Goal: Information Seeking & Learning: Learn about a topic

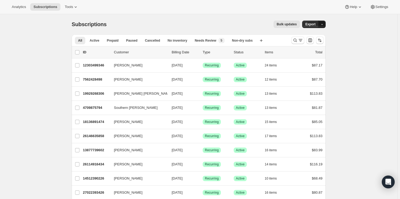
click at [322, 24] on icon "button" at bounding box center [321, 24] width 3 height 3
click at [308, 36] on span "Subscription data" at bounding box center [294, 35] width 27 height 4
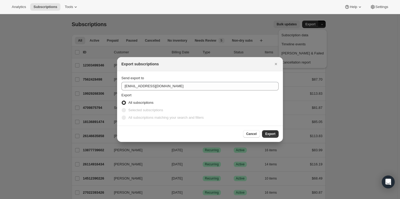
click at [125, 111] on span ":ra:" at bounding box center [124, 110] width 4 height 4
click at [249, 133] on span "Cancel" at bounding box center [251, 134] width 10 height 4
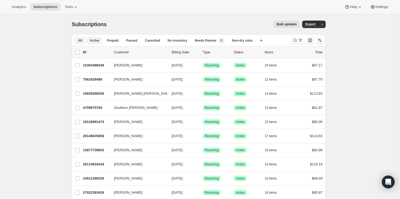
click at [93, 39] on span "Active" at bounding box center [94, 40] width 10 height 4
click at [321, 26] on icon "button" at bounding box center [321, 24] width 3 height 3
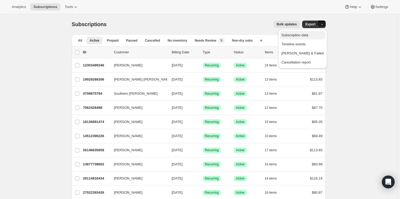
click at [308, 36] on span "Subscription data" at bounding box center [294, 35] width 27 height 4
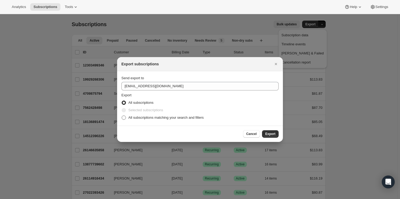
click at [135, 116] on span "All subscriptions matching your search and filters" at bounding box center [165, 118] width 75 height 4
click at [122, 116] on input "All subscriptions matching your search and filters" at bounding box center [122, 116] width 0 height 0
radio input "true"
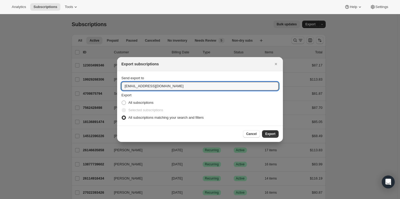
drag, startPoint x: 131, startPoint y: 86, endPoint x: 120, endPoint y: 86, distance: 11.2
click at [120, 86] on section "Send export to care@uponafarm.com Export All subscriptions Selected subscriptio…" at bounding box center [200, 98] width 166 height 54
type input "ellen@uponafarm.com"
click at [275, 134] on button "Export" at bounding box center [270, 133] width 17 height 7
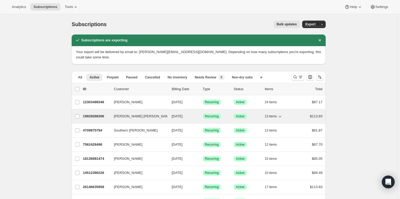
click at [280, 114] on icon "button" at bounding box center [279, 116] width 5 height 5
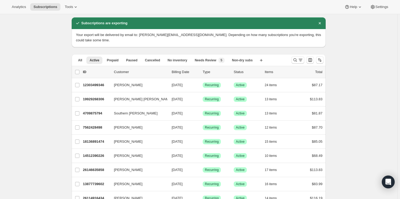
scroll to position [24, 0]
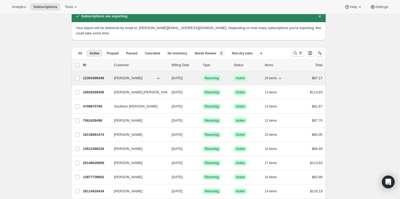
click at [276, 76] on span "24 items" at bounding box center [270, 78] width 12 height 4
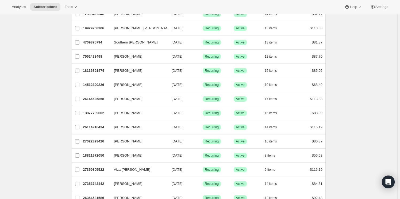
scroll to position [0, 0]
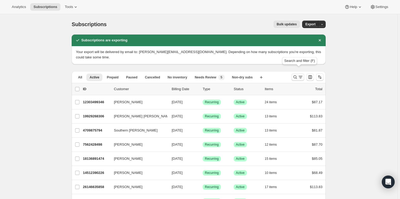
click at [299, 75] on icon "Search and filter results" at bounding box center [300, 77] width 5 height 5
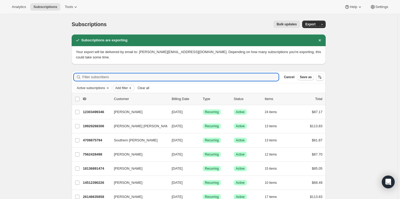
click at [123, 86] on span "Add filter" at bounding box center [121, 88] width 13 height 4
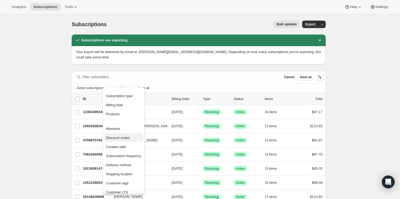
click at [130, 140] on span "Discount codes" at bounding box center [123, 137] width 35 height 5
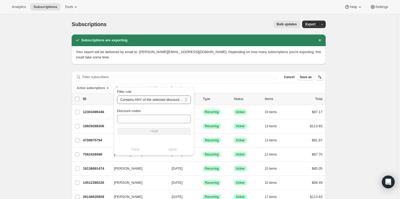
click at [159, 100] on select "Contains ANY of the selected discount codes Does NOT contain ANY of the selecte…" at bounding box center [154, 100] width 74 height 9
select select "not"
click at [117, 96] on select "Contains ANY of the selected discount codes Does NOT contain ANY of the selecte…" at bounding box center [154, 100] width 74 height 9
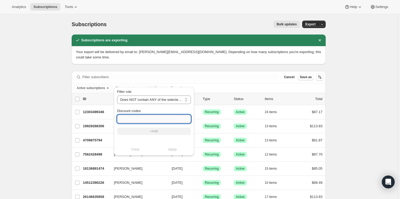
click at [146, 117] on input "Discount codes" at bounding box center [154, 119] width 74 height 9
type input "box-discount"
click at [165, 130] on button "+Add" at bounding box center [154, 131] width 74 height 7
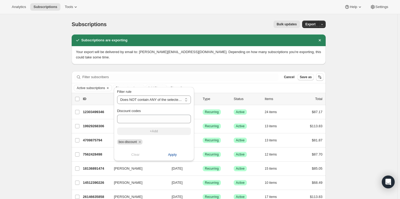
click at [166, 156] on button "Apply" at bounding box center [172, 155] width 43 height 9
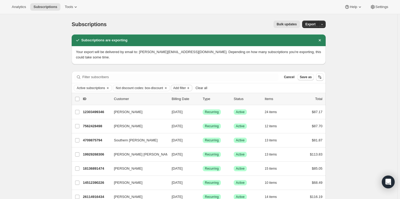
click at [189, 86] on icon "Add filter" at bounding box center [188, 88] width 4 height 4
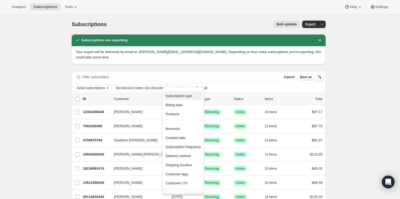
click at [188, 95] on span "Subscription type" at bounding box center [178, 96] width 27 height 4
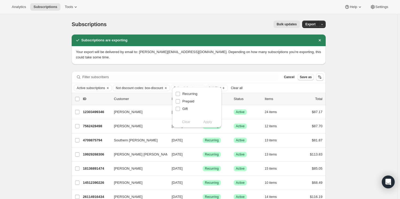
click at [237, 96] on p "Status" at bounding box center [246, 98] width 27 height 5
click at [196, 86] on span "Subscription type" at bounding box center [186, 88] width 25 height 4
click at [214, 86] on span "Add filter" at bounding box center [214, 88] width 13 height 4
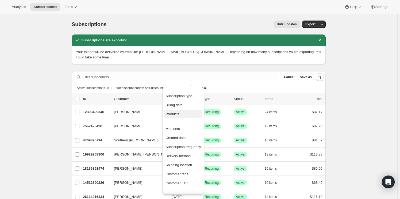
click at [180, 114] on span "Products" at bounding box center [182, 114] width 35 height 5
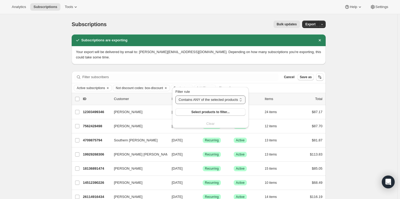
click at [211, 102] on select "Contains ANY of the selected products Contains ALL of the selected products Con…" at bounding box center [210, 100] width 70 height 9
click at [212, 100] on select "Contains ANY of the selected products Contains ALL of the selected products Con…" at bounding box center [210, 100] width 70 height 9
click at [205, 101] on select "Contains ANY of the selected products Contains ALL of the selected products Con…" at bounding box center [210, 100] width 70 height 9
click at [206, 100] on select "Contains ANY of the selected products Contains ALL of the selected products Con…" at bounding box center [210, 100] width 70 height 9
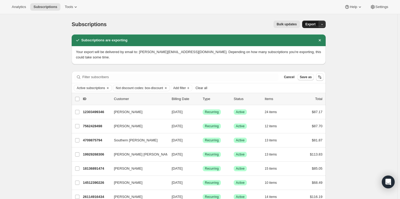
click at [315, 25] on span "Export" at bounding box center [310, 24] width 10 height 4
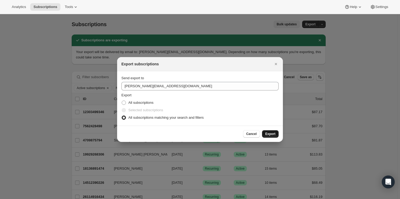
click at [270, 134] on span "Export" at bounding box center [270, 134] width 10 height 4
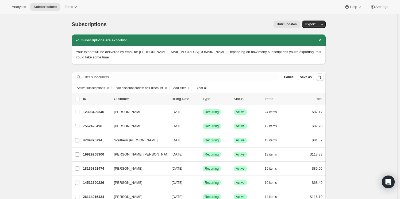
drag, startPoint x: 101, startPoint y: 120, endPoint x: 31, endPoint y: 103, distance: 72.2
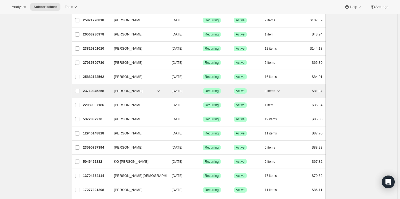
scroll to position [494, 0]
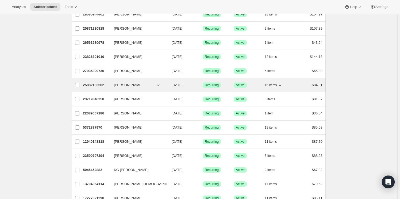
click at [281, 83] on icon "button" at bounding box center [279, 85] width 5 height 5
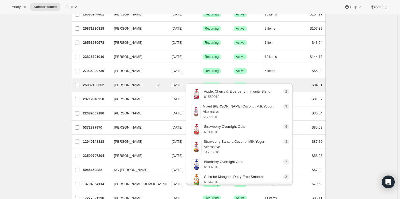
click at [280, 85] on icon "button" at bounding box center [280, 86] width 3 height 2
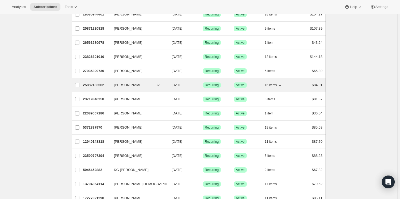
click at [95, 83] on p "25882132562" at bounding box center [96, 85] width 27 height 5
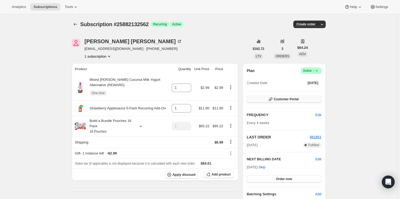
click at [284, 99] on span "Customer Portal" at bounding box center [286, 99] width 25 height 4
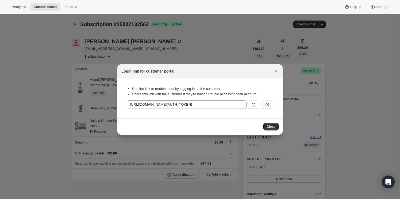
click at [269, 104] on icon ":rdd:" at bounding box center [268, 104] width 2 height 2
click at [273, 127] on span "Close" at bounding box center [270, 127] width 9 height 4
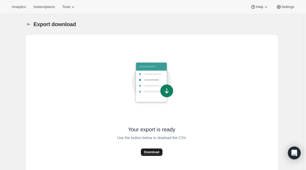
click at [151, 153] on span "Download" at bounding box center [151, 152] width 15 height 4
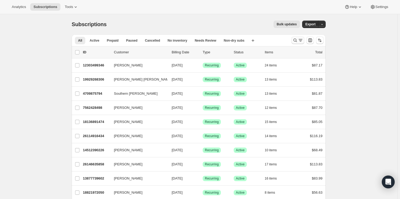
click at [296, 41] on icon "Search and filter results" at bounding box center [294, 40] width 5 height 5
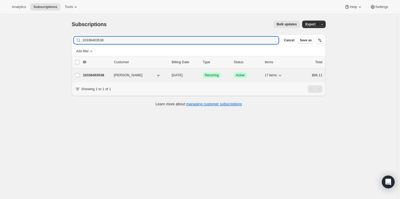
type input "10336403538"
click at [93, 75] on p "10336403538" at bounding box center [96, 75] width 27 height 5
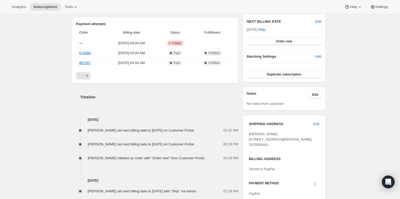
scroll to position [146, 0]
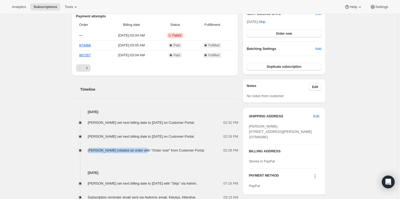
drag, startPoint x: 91, startPoint y: 150, endPoint x: 143, endPoint y: 147, distance: 51.9
click at [143, 149] on span "Regina Quinn initiated an order with "Order now" from Customer Portal." at bounding box center [146, 151] width 117 height 4
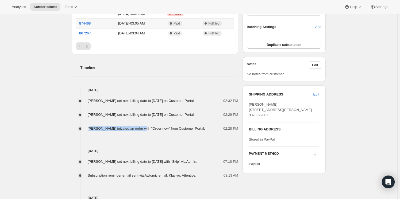
scroll to position [170, 0]
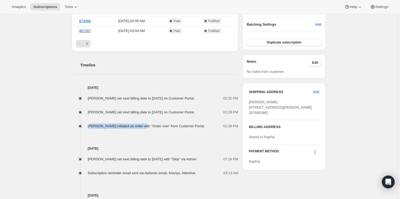
click at [104, 126] on span "Regina Quinn initiated an order with "Order now" from Customer Portal." at bounding box center [146, 126] width 117 height 4
click at [157, 136] on div "Aug 11, 2025 Lee Hill set next billing date to Saturday, August 30, 2025 with "…" at bounding box center [155, 152] width 166 height 47
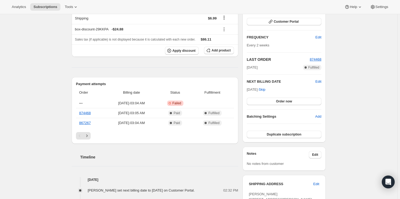
scroll to position [0, 0]
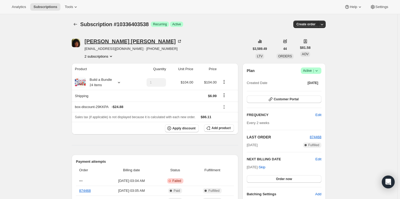
click at [177, 41] on icon at bounding box center [179, 41] width 5 height 5
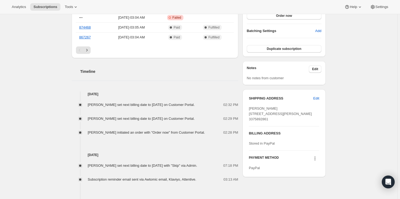
scroll to position [194, 0]
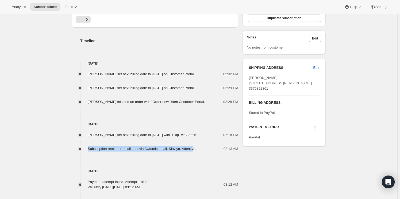
drag, startPoint x: 89, startPoint y: 148, endPoint x: 194, endPoint y: 145, distance: 104.5
click at [194, 145] on div "Lee Hill set next billing date to Saturday, August 30, 2025 with "Skip" via Adm…" at bounding box center [155, 139] width 166 height 25
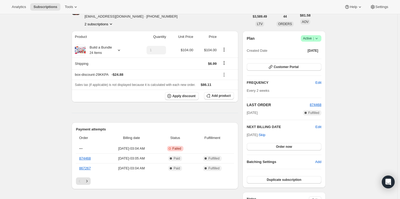
scroll to position [24, 0]
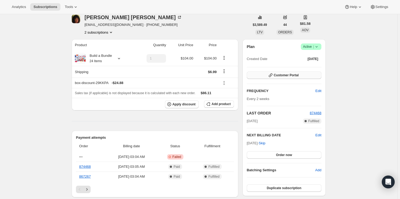
click at [286, 74] on span "Customer Portal" at bounding box center [286, 75] width 25 height 4
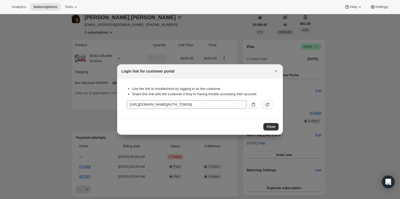
click at [269, 103] on icon ":rcd:" at bounding box center [266, 104] width 5 height 5
click at [276, 70] on icon "Close" at bounding box center [275, 71] width 5 height 5
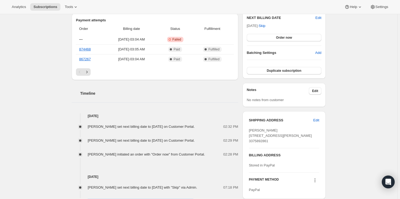
scroll to position [146, 0]
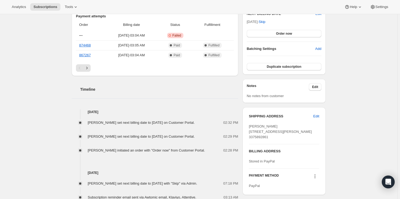
click at [48, 88] on div "Subscription #10336403538. This page is ready Subscription #10336403538 Success…" at bounding box center [198, 140] width 397 height 543
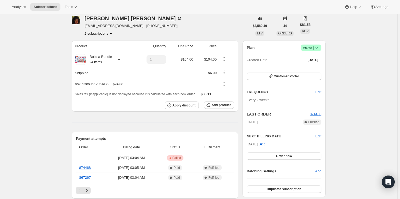
scroll to position [0, 0]
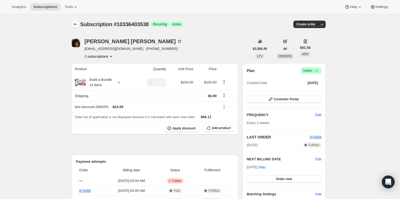
click at [78, 24] on icon "Subscriptions" at bounding box center [75, 24] width 5 height 5
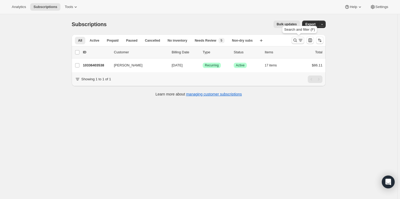
click at [297, 41] on icon "Search and filter results" at bounding box center [294, 40] width 5 height 5
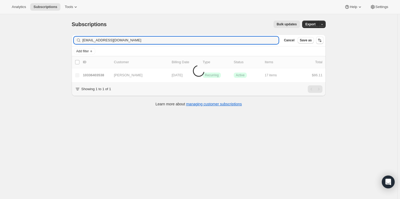
drag, startPoint x: 158, startPoint y: 37, endPoint x: 64, endPoint y: 39, distance: 93.5
click at [64, 39] on div "Subscriptions. This page is ready Subscriptions Bulk updates More actions Bulk …" at bounding box center [198, 113] width 397 height 199
type input "breannstuddard@gmail.com"
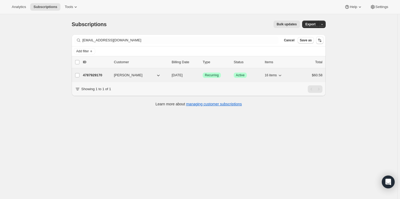
click at [92, 76] on p "4787929170" at bounding box center [96, 75] width 27 height 5
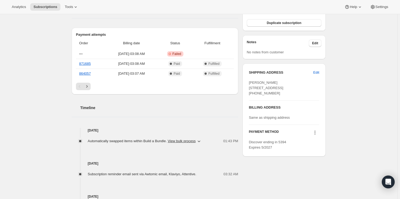
scroll to position [267, 0]
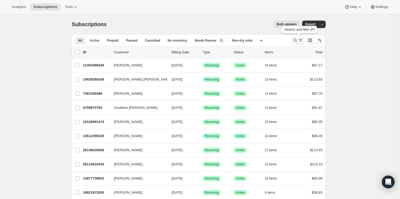
click at [295, 40] on icon "Search and filter results" at bounding box center [294, 40] width 5 height 5
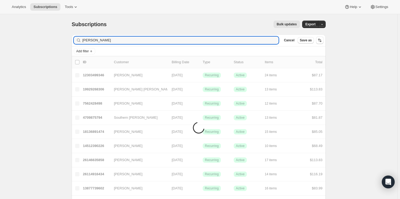
type input "Meredith Brisco-Bacik"
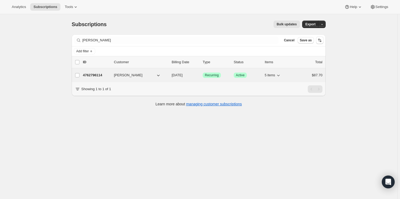
click at [95, 75] on p "4762796114" at bounding box center [96, 75] width 27 height 5
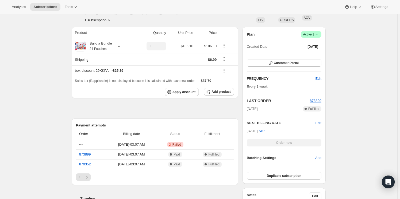
scroll to position [97, 0]
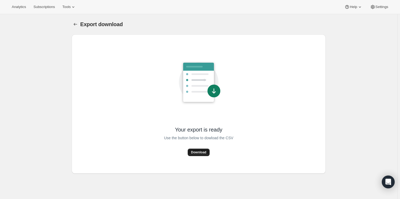
click at [200, 154] on span "Download" at bounding box center [198, 152] width 15 height 4
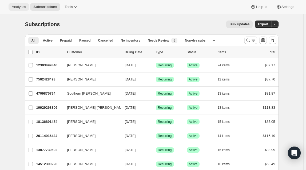
click at [19, 7] on span "Analytics" at bounding box center [19, 7] width 14 height 4
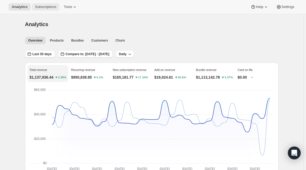
click at [39, 7] on span "Subscriptions" at bounding box center [45, 7] width 21 height 4
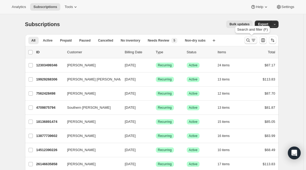
click at [250, 40] on icon "Search and filter results" at bounding box center [248, 40] width 3 height 3
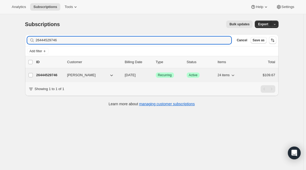
type input "26444529746"
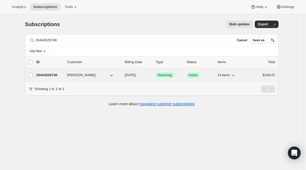
click at [43, 75] on p "26444529746" at bounding box center [49, 75] width 27 height 5
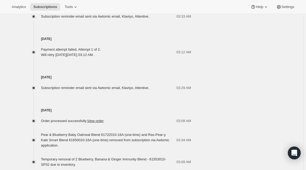
scroll to position [437, 0]
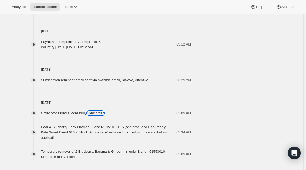
click at [96, 113] on link "View order" at bounding box center [95, 113] width 17 height 4
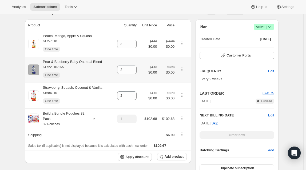
scroll to position [97, 0]
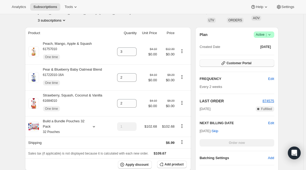
click at [226, 63] on icon "button" at bounding box center [223, 63] width 5 height 5
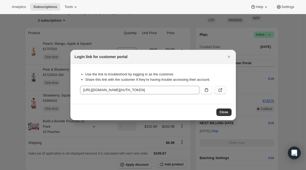
click at [219, 90] on icon ":ro1:" at bounding box center [220, 90] width 3 height 3
click at [229, 56] on icon "Close" at bounding box center [228, 56] width 5 height 5
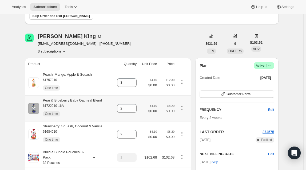
scroll to position [0, 0]
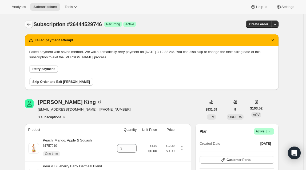
click at [30, 25] on icon "Subscriptions" at bounding box center [28, 24] width 5 height 5
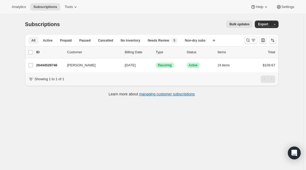
click at [34, 40] on span "All" at bounding box center [34, 40] width 4 height 4
click at [245, 41] on div at bounding box center [261, 40] width 36 height 11
click at [248, 41] on icon "Search and filter results" at bounding box center [248, 40] width 5 height 5
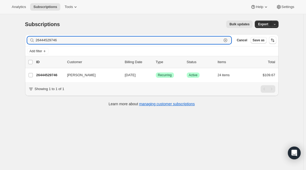
drag, startPoint x: 62, startPoint y: 41, endPoint x: 9, endPoint y: 39, distance: 52.9
click at [9, 39] on div "Subscriptions. This page is ready Subscriptions Bulk updates More actions Bulk …" at bounding box center [152, 99] width 304 height 170
paste input "4704960594"
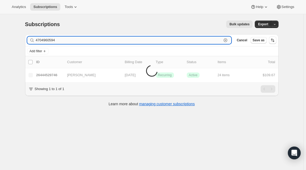
type input "4704960594"
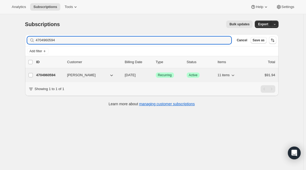
click at [45, 73] on p "4704960594" at bounding box center [49, 75] width 27 height 5
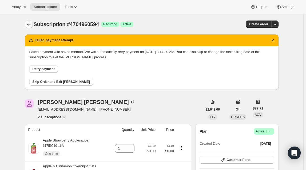
click at [29, 24] on icon "Subscriptions" at bounding box center [28, 24] width 5 height 5
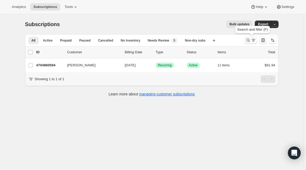
click at [250, 40] on icon "Search and filter results" at bounding box center [248, 40] width 5 height 5
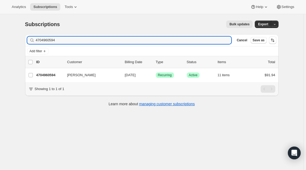
drag, startPoint x: 63, startPoint y: 39, endPoint x: 19, endPoint y: 41, distance: 44.6
click at [19, 41] on div "Subscriptions. This page is ready Subscriptions Bulk updates More actions Bulk …" at bounding box center [152, 99] width 304 height 170
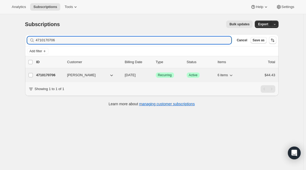
type input "4710170706"
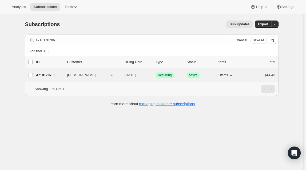
click at [48, 75] on p "4710170706" at bounding box center [49, 75] width 27 height 5
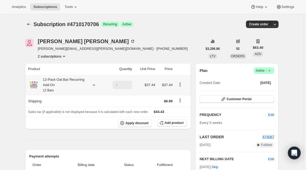
click at [95, 86] on icon at bounding box center [93, 85] width 5 height 5
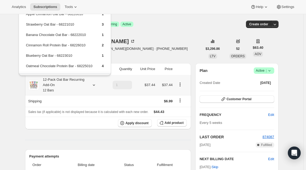
click at [95, 86] on icon at bounding box center [93, 85] width 5 height 5
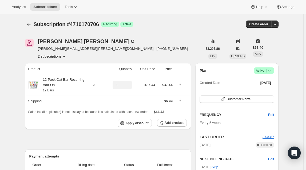
click at [64, 56] on icon "Product actions" at bounding box center [63, 56] width 5 height 5
click at [88, 81] on div "12-Pack Oat Bar Recurring Add-On 12 Bars" at bounding box center [66, 85] width 76 height 16
click at [94, 85] on icon at bounding box center [93, 85] width 5 height 5
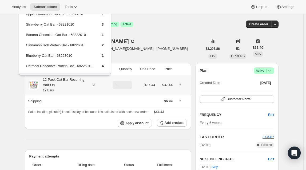
click at [92, 85] on div at bounding box center [92, 85] width 7 height 5
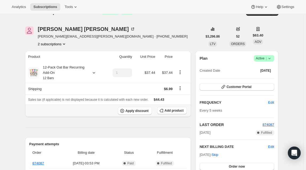
scroll to position [24, 0]
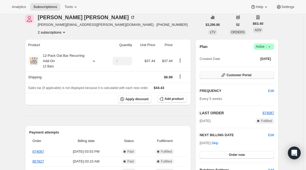
click at [239, 76] on span "Customer Portal" at bounding box center [239, 75] width 25 height 4
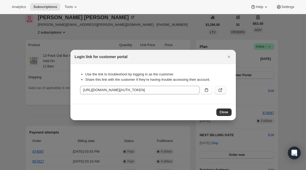
click at [222, 90] on icon ":r13d:" at bounding box center [221, 90] width 2 height 2
click at [229, 58] on icon "Close" at bounding box center [228, 56] width 5 height 5
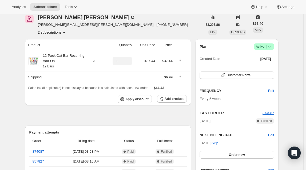
scroll to position [0, 0]
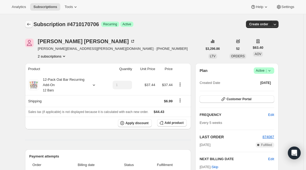
click at [28, 24] on icon "Subscriptions" at bounding box center [28, 24] width 5 height 5
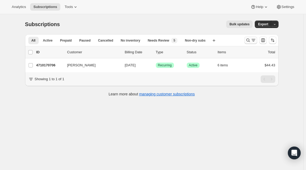
click at [250, 40] on icon "Search and filter results" at bounding box center [248, 40] width 5 height 5
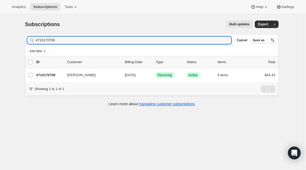
drag, startPoint x: 67, startPoint y: 41, endPoint x: 28, endPoint y: 38, distance: 39.1
click at [28, 38] on div "Filter subscribers 4710170706 Clear Cancel Save as" at bounding box center [152, 40] width 254 height 12
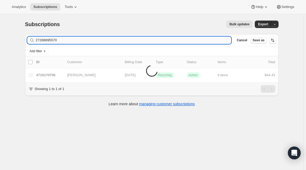
type input "27288895570"
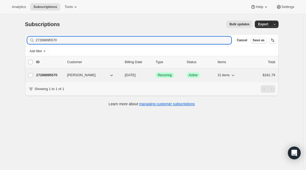
click at [43, 75] on p "27288895570" at bounding box center [49, 75] width 27 height 5
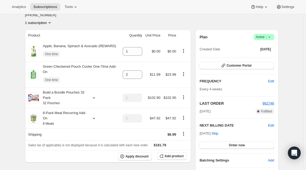
scroll to position [73, 0]
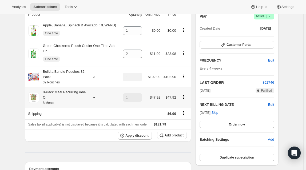
click at [94, 95] on icon at bounding box center [93, 97] width 5 height 5
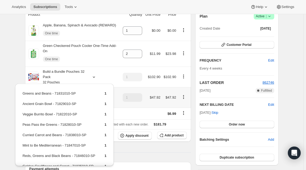
click at [93, 95] on icon at bounding box center [93, 97] width 5 height 5
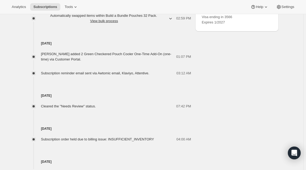
scroll to position [340, 0]
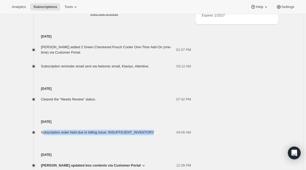
drag, startPoint x: 43, startPoint y: 108, endPoint x: 150, endPoint y: 110, distance: 106.8
click at [152, 130] on div "Subscription order held due to billing issue: INSUFFICIENT_INVENTORY" at bounding box center [99, 132] width 116 height 5
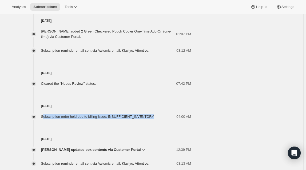
scroll to position [360, 0]
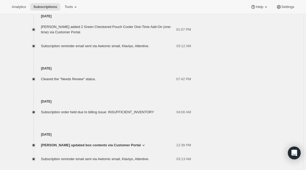
click at [90, 115] on div "Jul 19, 2025 Jose Vera Solis updated box contents via Customer Portal 12:39 PM …" at bounding box center [108, 138] width 166 height 47
click at [131, 143] on span "Jose Vera Solis updated box contents via Customer Portal" at bounding box center [91, 145] width 100 height 5
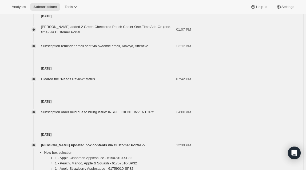
click at [131, 143] on span "Jose Vera Solis updated box contents via Customer Portal" at bounding box center [91, 145] width 100 height 5
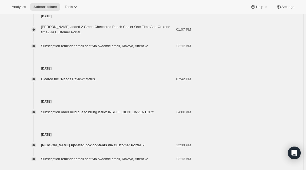
click at [131, 143] on span "Jose Vera Solis updated box contents via Customer Portal" at bounding box center [91, 145] width 100 height 5
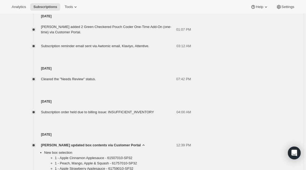
click at [131, 143] on span "Jose Vera Solis updated box contents via Customer Portal" at bounding box center [91, 145] width 100 height 5
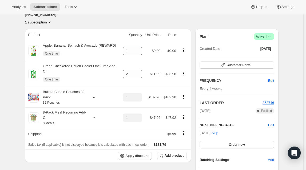
scroll to position [44, 0]
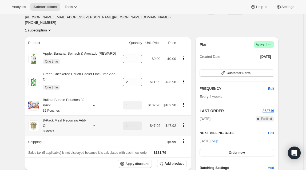
click at [89, 118] on div "8-Pack Meal Recurring Add-On 8 Meals" at bounding box center [73, 126] width 91 height 16
click at [96, 123] on icon at bounding box center [93, 125] width 5 height 5
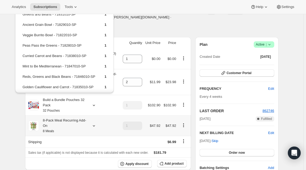
click at [96, 123] on icon at bounding box center [93, 125] width 5 height 5
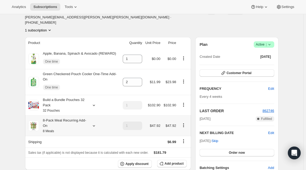
click at [96, 123] on icon at bounding box center [93, 125] width 5 height 5
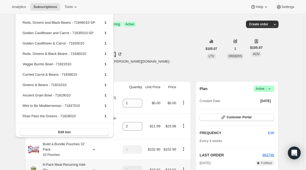
scroll to position [54, 0]
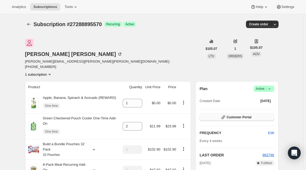
click at [236, 115] on span "Customer Portal" at bounding box center [239, 117] width 25 height 4
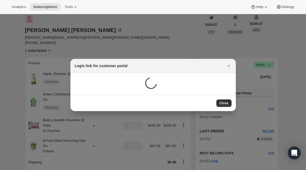
scroll to position [0, 0]
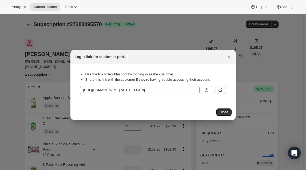
click at [220, 91] on icon ":r182:" at bounding box center [220, 90] width 5 height 5
click at [228, 57] on icon "Close" at bounding box center [228, 56] width 5 height 5
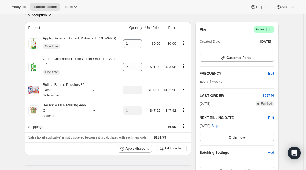
scroll to position [48, 0]
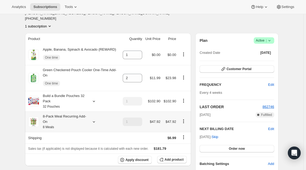
click at [185, 119] on icon "Product actions" at bounding box center [183, 121] width 5 height 5
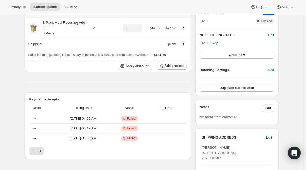
scroll to position [194, 0]
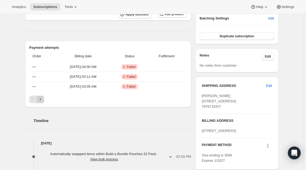
click at [40, 97] on icon "Next" at bounding box center [40, 99] width 5 height 5
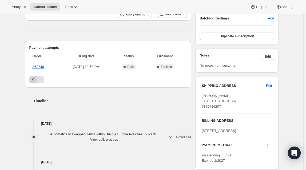
click at [33, 77] on icon "Previous" at bounding box center [32, 79] width 5 height 5
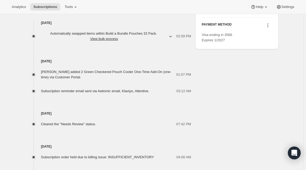
scroll to position [340, 0]
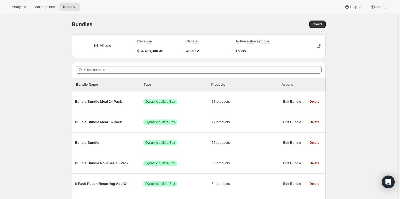
scroll to position [206, 0]
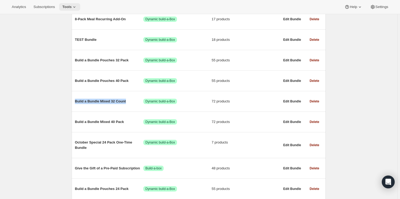
click at [68, 6] on span "Tools" at bounding box center [66, 7] width 9 height 4
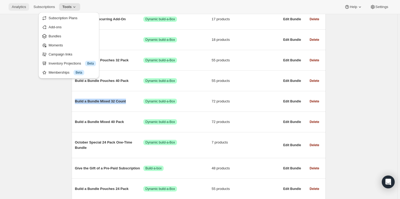
click at [15, 7] on span "Analytics" at bounding box center [19, 7] width 14 height 4
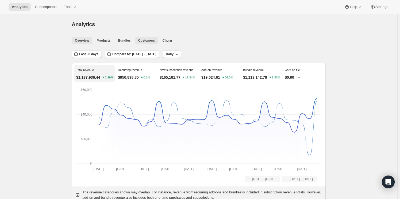
click at [146, 41] on span "Customers" at bounding box center [146, 40] width 17 height 4
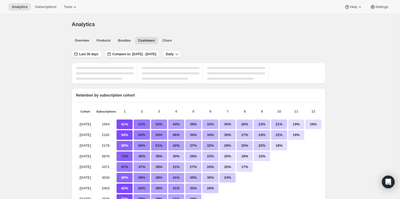
click at [173, 54] on span "Daily" at bounding box center [170, 54] width 8 height 4
click at [203, 33] on div "Analytics. This page is ready Analytics" at bounding box center [199, 24] width 254 height 20
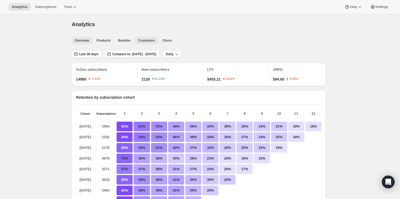
click at [84, 42] on span "Overview" at bounding box center [82, 40] width 14 height 4
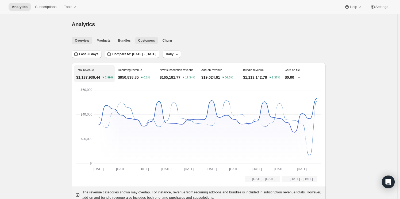
click at [147, 40] on span "Customers" at bounding box center [146, 40] width 17 height 4
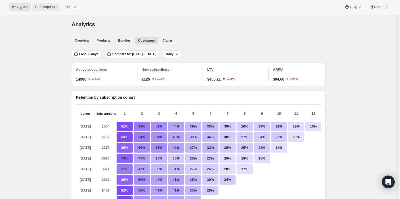
click at [42, 7] on span "Subscriptions" at bounding box center [45, 7] width 21 height 4
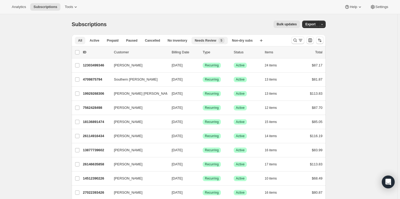
click at [205, 42] on span "Needs Review" at bounding box center [205, 40] width 22 height 4
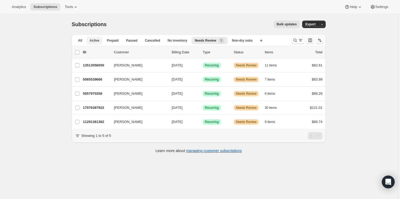
click at [94, 41] on span "Active" at bounding box center [94, 40] width 10 height 4
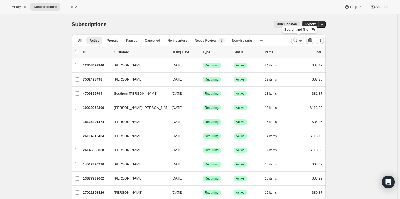
click at [299, 39] on icon "Search and filter results" at bounding box center [300, 40] width 5 height 5
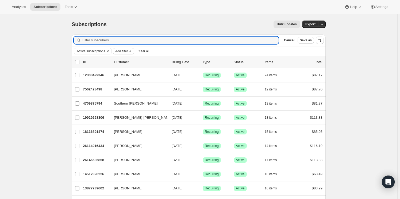
click at [128, 51] on span "Add filter" at bounding box center [121, 51] width 13 height 4
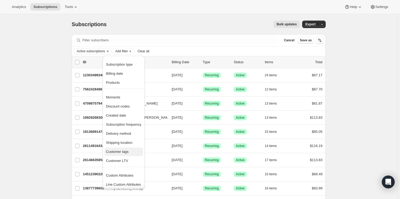
scroll to position [1, 0]
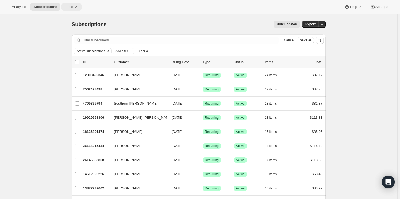
click at [68, 5] on span "Tools" at bounding box center [69, 7] width 8 height 4
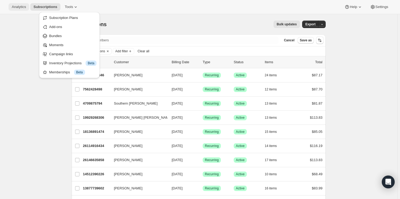
click at [17, 6] on span "Analytics" at bounding box center [19, 7] width 14 height 4
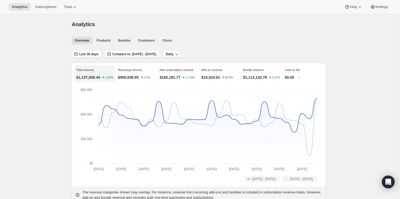
click at [181, 52] on button "Daily" at bounding box center [171, 53] width 18 height 7
click at [232, 53] on div "Last 30 days Compare to: Jun 20, 2025 - Jul 19, 2025 Daily" at bounding box center [199, 52] width 254 height 12
click at [162, 40] on span "Churn" at bounding box center [166, 40] width 9 height 4
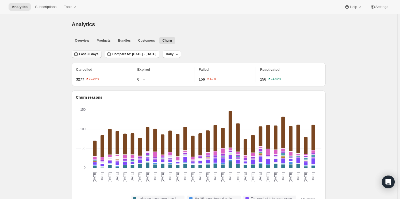
click at [90, 53] on span "Last 30 days" at bounding box center [88, 54] width 19 height 4
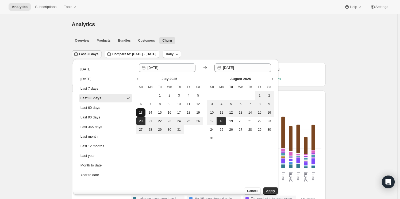
click at [140, 115] on button "13" at bounding box center [141, 112] width 10 height 9
type input "[DATE]"
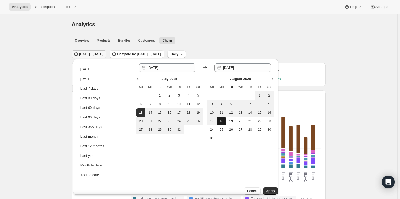
click at [221, 120] on span "18" at bounding box center [220, 121] width 5 height 4
type input "[DATE]"
click at [266, 189] on span "Apply" at bounding box center [270, 191] width 9 height 4
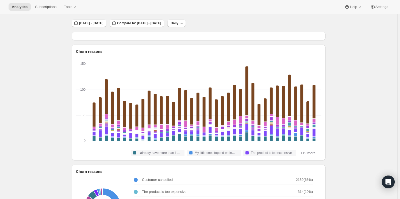
scroll to position [24, 0]
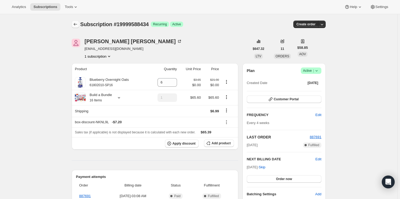
click at [77, 22] on icon "Subscriptions" at bounding box center [75, 24] width 5 height 5
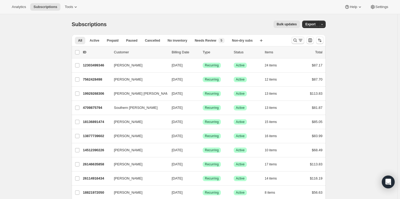
click at [297, 40] on icon "Search and filter results" at bounding box center [294, 40] width 3 height 3
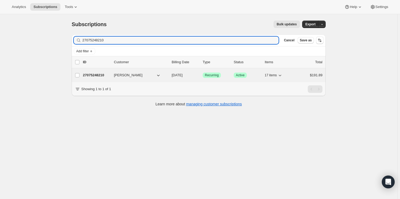
type input "27075248210"
click at [97, 74] on p "27075248210" at bounding box center [96, 75] width 27 height 5
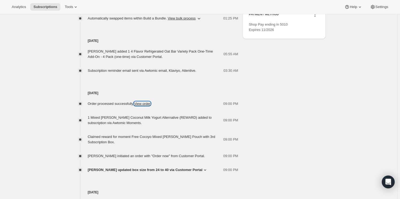
scroll to position [315, 0]
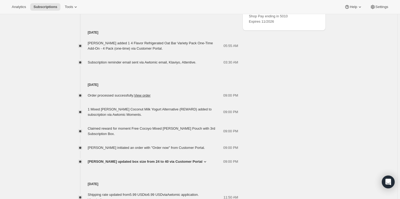
click at [202, 160] on icon at bounding box center [204, 161] width 5 height 5
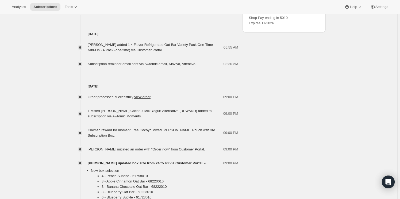
scroll to position [243, 0]
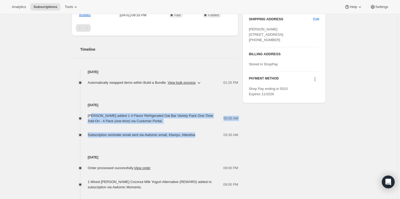
drag, startPoint x: 196, startPoint y: 135, endPoint x: 93, endPoint y: 111, distance: 105.8
click at [93, 111] on div "Brock Radich added 1 4 Flavor Refrigerated Oat Bar Variety Pack One-Time Add-On…" at bounding box center [155, 123] width 166 height 30
click at [101, 118] on div "Brock Radich added 1 4 Flavor Refrigerated Oat Bar Variety Pack One-Time Add-On…" at bounding box center [156, 118] width 136 height 11
click at [69, 130] on div "Brock Radich brock.radich@gmail.com · +19208519270 1 subscription $276.66 LTV 3…" at bounding box center [196, 145] width 258 height 716
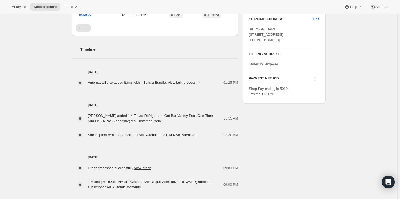
click at [33, 150] on div "Subscription #27075248210. This page is ready Subscription #27075248210 Success…" at bounding box center [198, 145] width 397 height 748
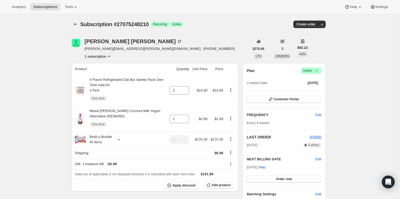
scroll to position [0, 0]
click at [40, 5] on span "Subscriptions" at bounding box center [45, 7] width 24 height 4
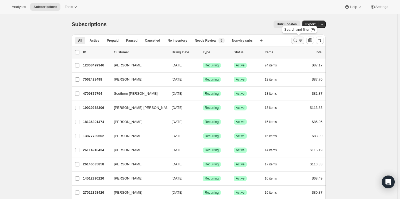
click at [294, 38] on icon "Search and filter results" at bounding box center [294, 40] width 5 height 5
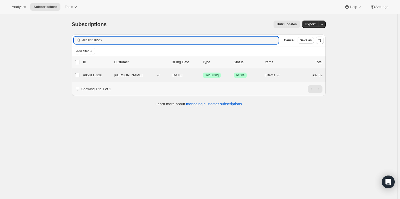
type input "4858118226"
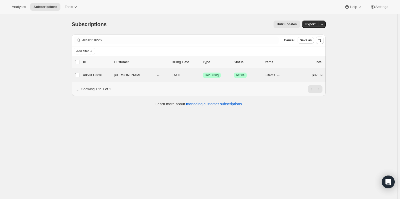
click at [99, 77] on p "4858118226" at bounding box center [96, 75] width 27 height 5
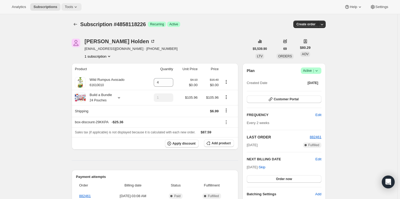
click at [73, 7] on icon at bounding box center [75, 6] width 5 height 5
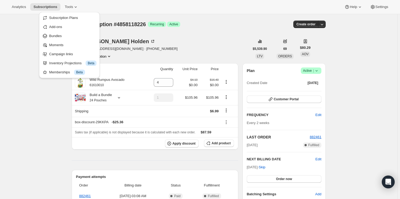
click at [17, 11] on div "Analytics Subscriptions Tools Help Settings" at bounding box center [200, 7] width 400 height 14
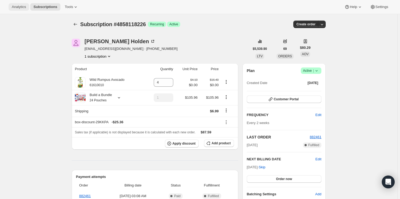
click at [19, 8] on span "Analytics" at bounding box center [19, 7] width 14 height 4
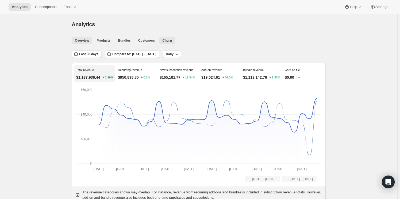
click at [164, 38] on span "Churn" at bounding box center [166, 40] width 9 height 4
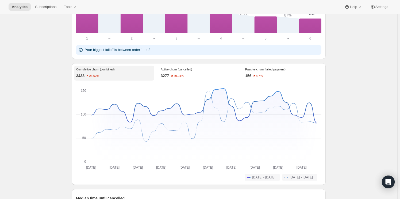
scroll to position [340, 0]
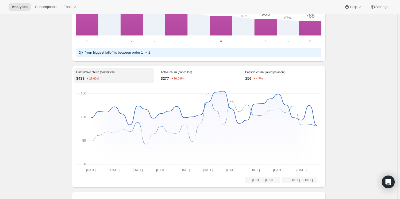
click at [256, 74] on p "Passive churn (failed payment)" at bounding box center [283, 72] width 76 height 3
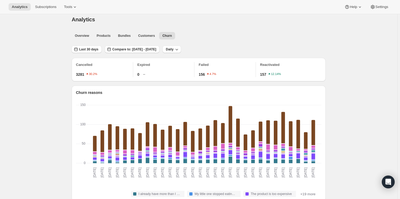
scroll to position [0, 0]
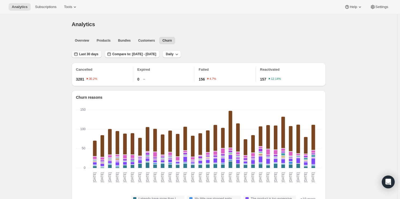
click at [91, 53] on span "Last 30 days" at bounding box center [88, 54] width 19 height 4
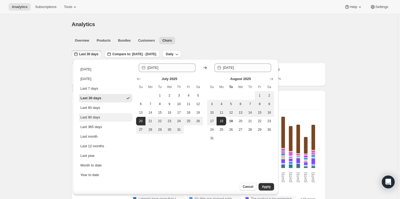
click at [100, 118] on button "Last 90 days" at bounding box center [105, 117] width 53 height 9
type input "[DATE]"
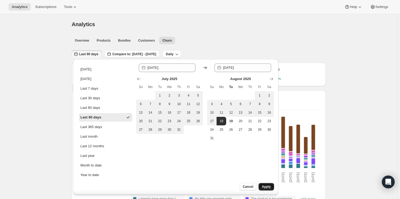
click at [268, 189] on button "Apply" at bounding box center [265, 186] width 15 height 7
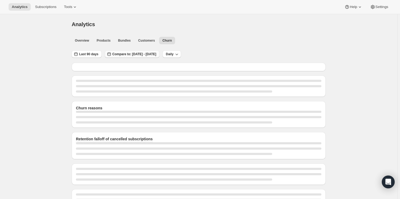
click at [149, 56] on span "Compare to: [DATE] - [DATE]" at bounding box center [134, 54] width 44 height 4
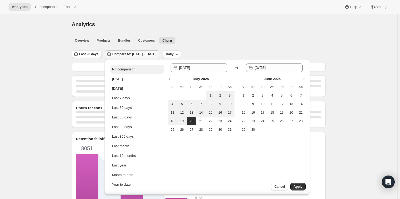
click at [136, 69] on button "No comparison" at bounding box center [136, 69] width 53 height 9
type input "2025-08-19"
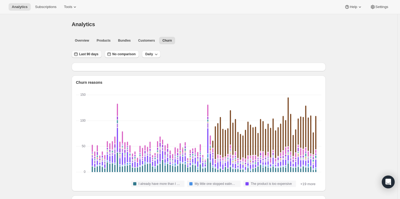
click at [96, 55] on span "Last 90 days" at bounding box center [88, 54] width 19 height 4
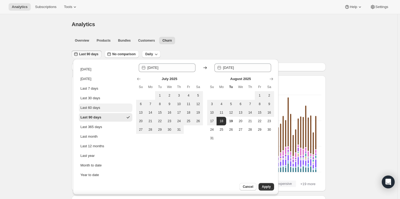
click at [92, 108] on div "Last 60 days" at bounding box center [90, 107] width 20 height 5
type input "[DATE]"
click at [266, 187] on span "Apply" at bounding box center [265, 187] width 9 height 4
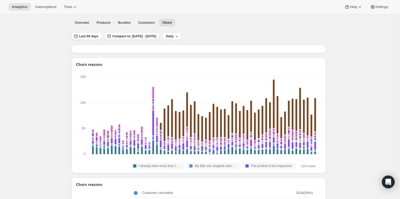
scroll to position [13, 0]
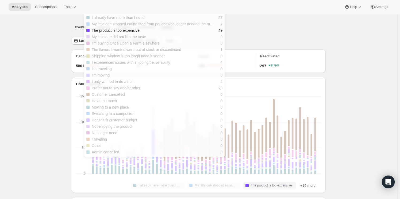
drag, startPoint x: 154, startPoint y: 157, endPoint x: 154, endPoint y: 163, distance: 6.4
click at [154, 162] on g at bounding box center [204, 136] width 226 height 78
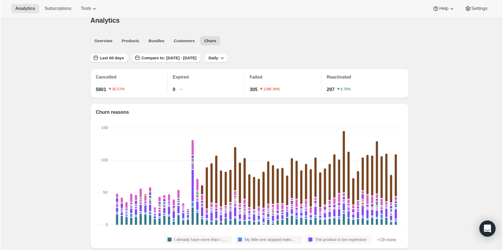
scroll to position [0, 0]
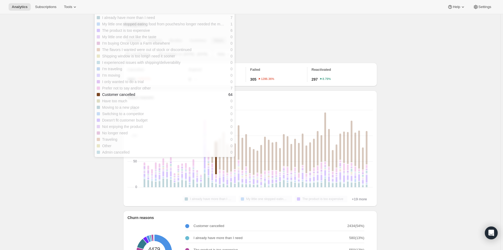
click at [214, 168] on rect "2025-07-08: I already have more than I need 9,My little one stopped eating food…" at bounding box center [212, 148] width 4 height 77
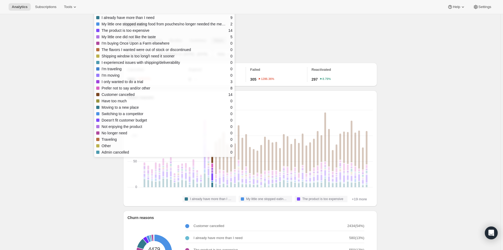
click at [214, 168] on rect "2025-07-08: I already have more than I need 9,My little one stopped eating food…" at bounding box center [212, 148] width 4 height 77
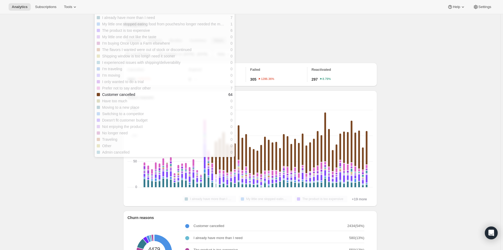
click at [216, 167] on rect "Customer cancelled-12 64" at bounding box center [216, 157] width 2 height 33
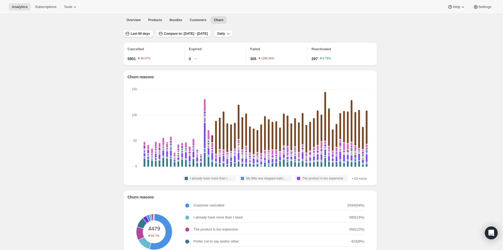
scroll to position [30, 0]
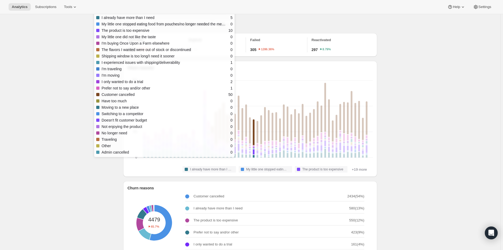
drag, startPoint x: 255, startPoint y: 122, endPoint x: 429, endPoint y: 102, distance: 175.2
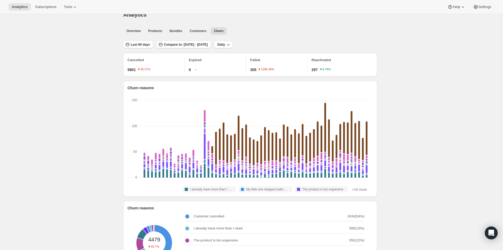
scroll to position [0, 0]
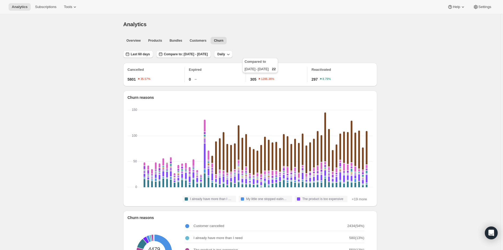
click at [262, 80] on text "1286.36%" at bounding box center [267, 78] width 13 height 3
click at [201, 39] on span "Customers" at bounding box center [198, 40] width 17 height 4
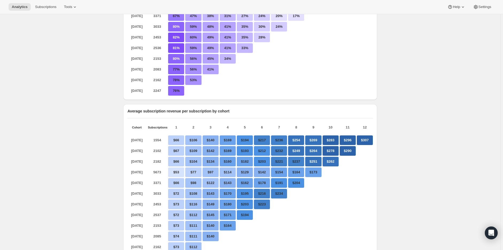
scroll to position [6, 0]
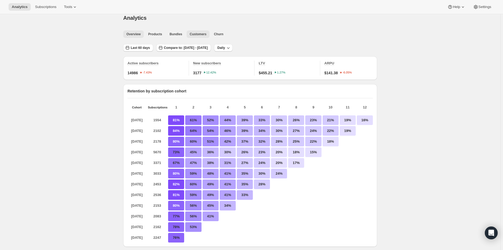
click at [136, 31] on button "Overview" at bounding box center [133, 33] width 21 height 7
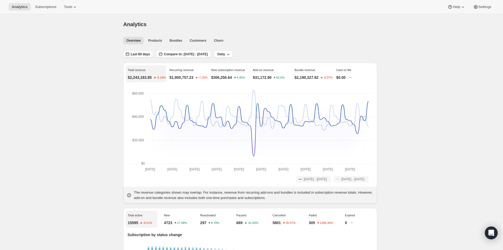
click at [134, 55] on span "Last 60 days" at bounding box center [140, 54] width 19 height 4
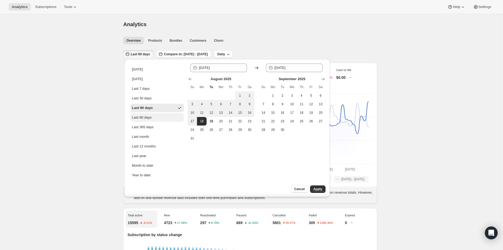
click at [144, 116] on div "Last 90 days" at bounding box center [142, 117] width 20 height 5
type input "[DATE]"
click at [318, 189] on span "Apply" at bounding box center [317, 189] width 9 height 4
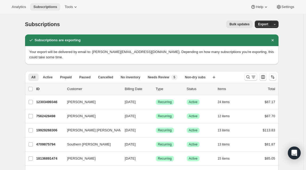
click at [43, 7] on span "Subscriptions" at bounding box center [45, 7] width 24 height 4
click at [252, 75] on icon "Search and filter results" at bounding box center [253, 77] width 5 height 5
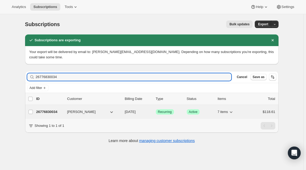
type input "26776830034"
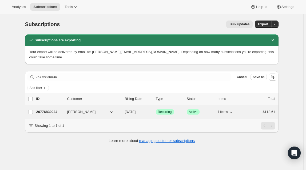
click at [45, 110] on p "26776830034" at bounding box center [49, 112] width 27 height 5
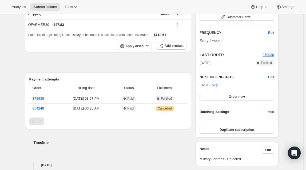
scroll to position [24, 0]
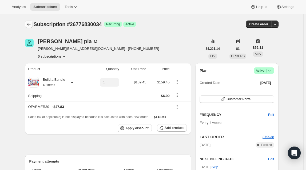
click at [33, 25] on button "Subscriptions" at bounding box center [28, 24] width 7 height 7
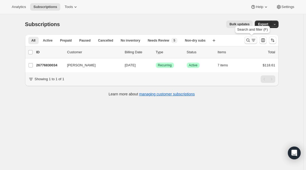
click at [247, 40] on icon "Search and filter results" at bounding box center [248, 40] width 5 height 5
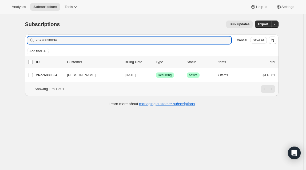
drag, startPoint x: 67, startPoint y: 41, endPoint x: 3, endPoint y: 38, distance: 63.4
click at [3, 38] on div "Subscriptions. This page is ready Subscriptions Bulk updates More actions Bulk …" at bounding box center [152, 99] width 304 height 170
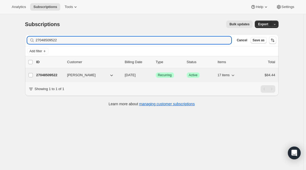
type input "27048509522"
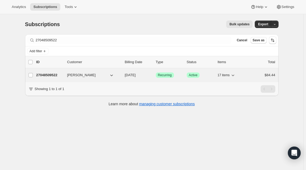
click at [52, 75] on p "27048509522" at bounding box center [49, 75] width 27 height 5
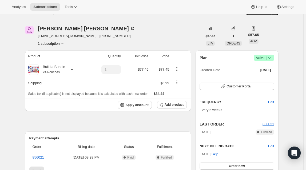
scroll to position [5, 0]
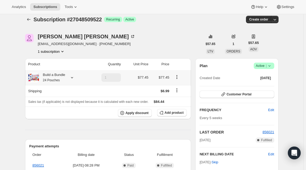
click at [71, 77] on icon at bounding box center [71, 77] width 5 height 5
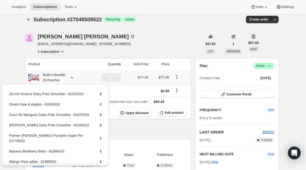
click at [71, 77] on icon at bounding box center [71, 77] width 5 height 5
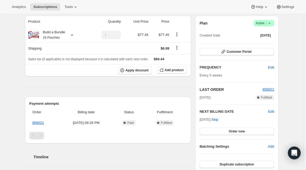
scroll to position [29, 0]
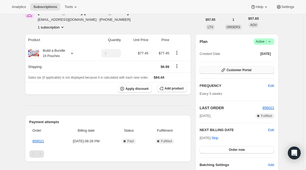
click at [246, 72] on span "Customer Portal" at bounding box center [239, 70] width 25 height 4
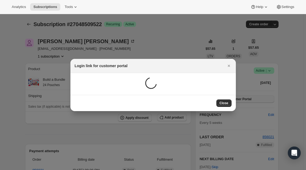
scroll to position [0, 0]
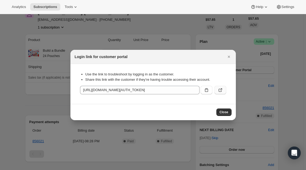
click at [221, 89] on icon ":r69:" at bounding box center [220, 90] width 5 height 5
click at [230, 56] on icon "Close" at bounding box center [228, 56] width 5 height 5
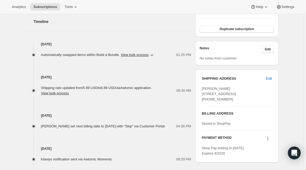
scroll to position [175, 0]
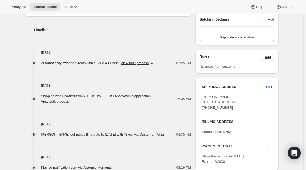
drag, startPoint x: 42, startPoint y: 95, endPoint x: 68, endPoint y: 98, distance: 26.1
click at [68, 98] on div "Shipping rate updated from 5.99 USD to 6.99 USD via Awtomic application . View …" at bounding box center [109, 99] width 136 height 11
click at [136, 62] on button "View bulk process" at bounding box center [135, 63] width 28 height 4
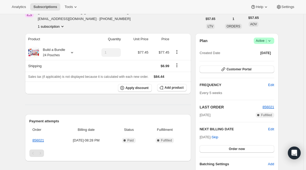
scroll to position [5, 0]
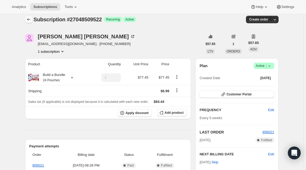
click at [29, 19] on icon "Subscriptions" at bounding box center [28, 19] width 3 height 3
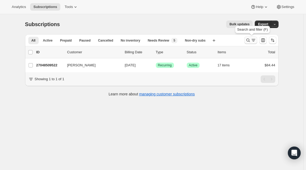
click at [250, 41] on icon "Search and filter results" at bounding box center [248, 40] width 3 height 3
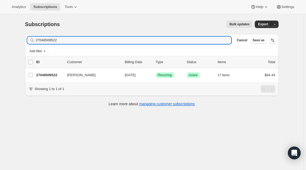
drag, startPoint x: 75, startPoint y: 41, endPoint x: -32, endPoint y: 45, distance: 106.1
click at [0, 45] on html "Analytics Subscriptions Tools Help Settings Skip to content Subscriptions. This…" at bounding box center [153, 85] width 306 height 170
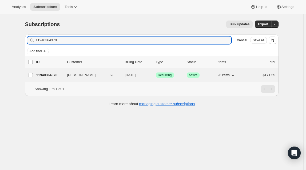
type input "11940364370"
click at [52, 74] on p "11940364370" at bounding box center [49, 75] width 27 height 5
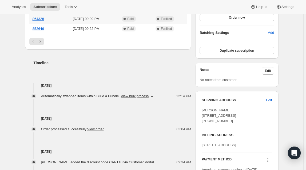
scroll to position [170, 0]
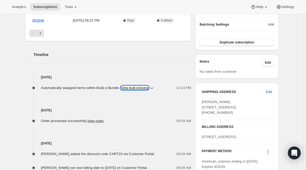
click at [136, 88] on button "View bulk process" at bounding box center [135, 88] width 28 height 4
